Goal: Use online tool/utility: Utilize a website feature to perform a specific function

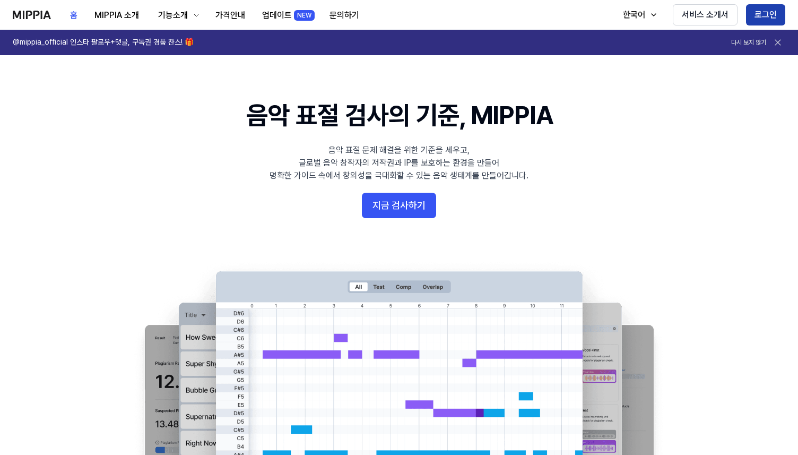
click at [768, 14] on button "로그인" at bounding box center [765, 14] width 39 height 21
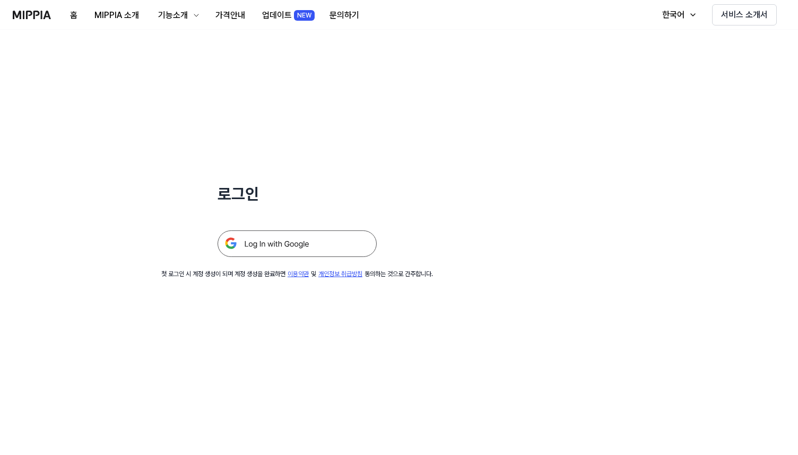
click at [279, 243] on img at bounding box center [297, 243] width 159 height 27
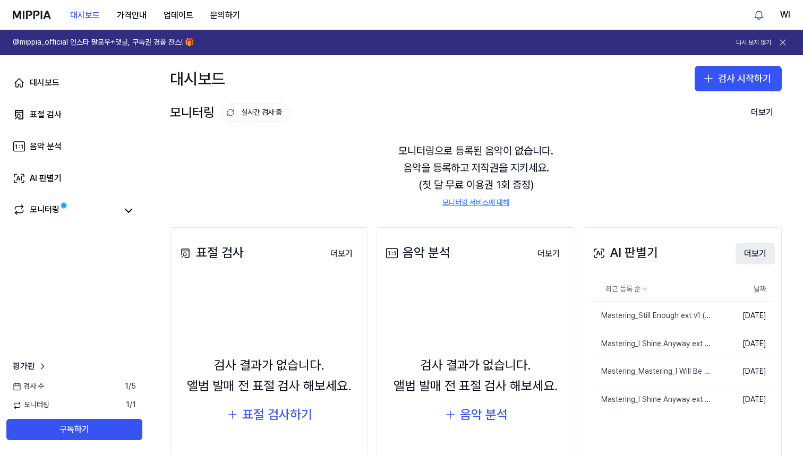
click at [750, 249] on button "더보기" at bounding box center [754, 253] width 39 height 21
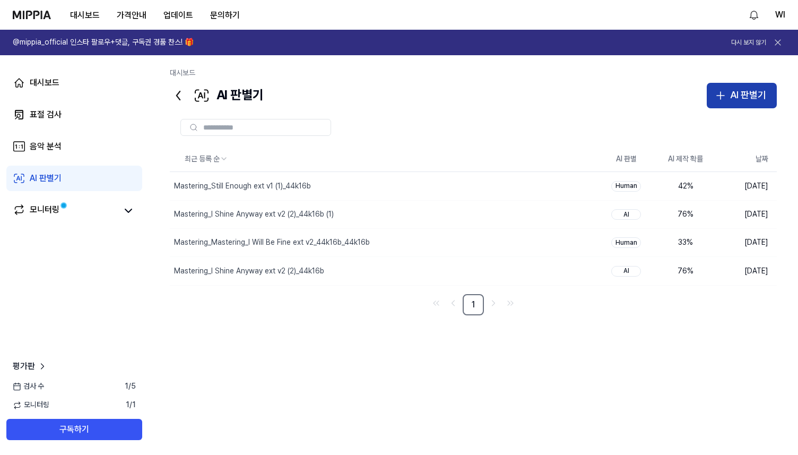
click at [724, 96] on icon "button" at bounding box center [720, 96] width 7 height 0
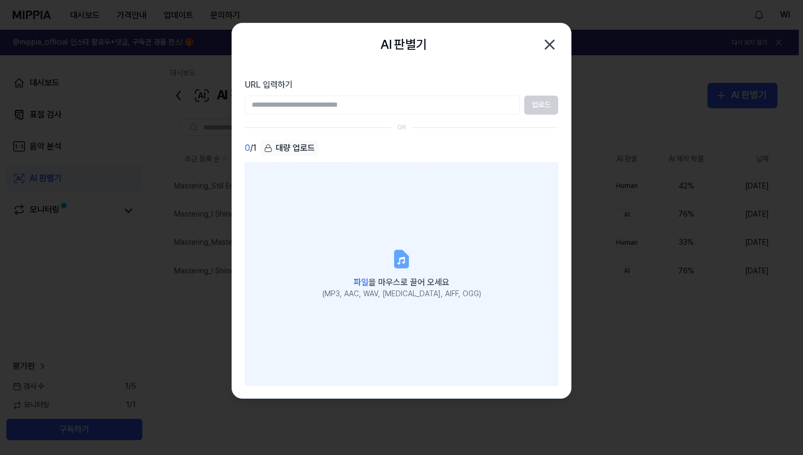
click at [400, 254] on icon at bounding box center [401, 259] width 13 height 16
click at [0, 0] on input "파일 을 마우스로 끌어 오세요 (MP3, AAC, WAV, FLAC, AIFF, OGG)" at bounding box center [0, 0] width 0 height 0
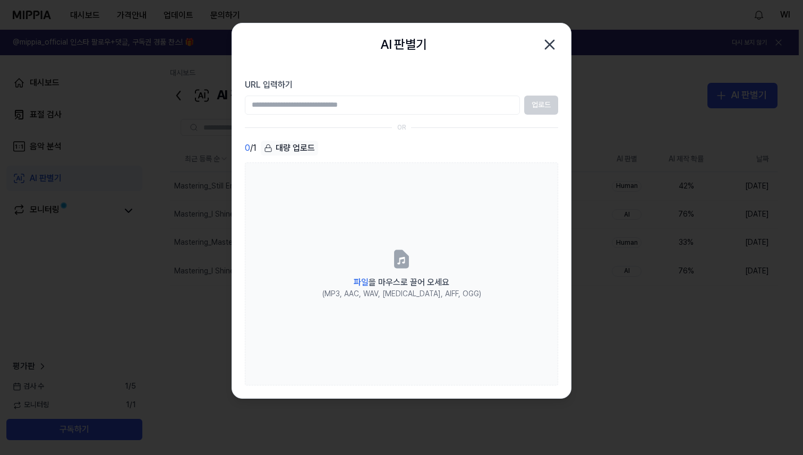
click at [551, 41] on icon "button" at bounding box center [549, 44] width 17 height 17
